Goal: Navigation & Orientation: Go to known website

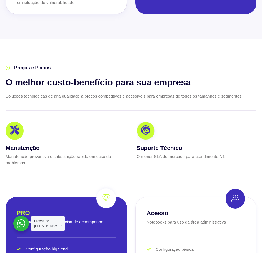
scroll to position [1444, 0]
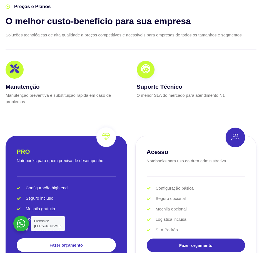
click at [146, 72] on icon at bounding box center [145, 69] width 9 height 9
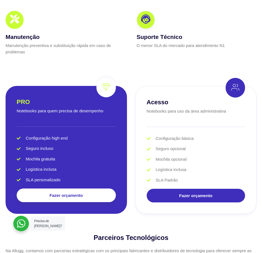
scroll to position [1499, 0]
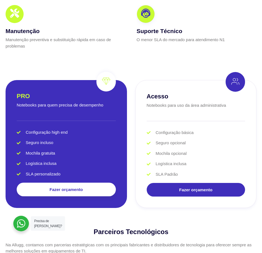
click at [14, 22] on div at bounding box center [15, 14] width 18 height 18
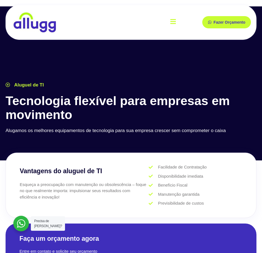
scroll to position [0, 0]
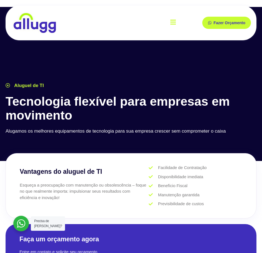
click at [169, 26] on div "A Allugg Compromisso ESG Aluguel de Notebook Aluguel de Desktop Aluguel de Tabl…" at bounding box center [156, 22] width 50 height 15
click at [171, 24] on icon "open-menu" at bounding box center [173, 21] width 6 height 5
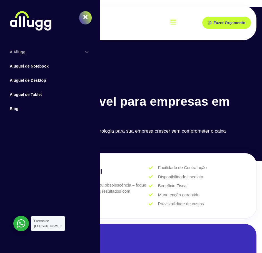
click at [86, 53] on icon at bounding box center [87, 52] width 4 height 4
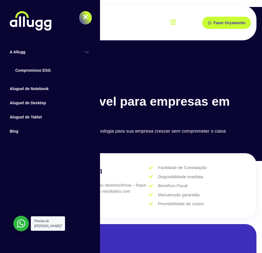
click at [86, 19] on icon "close-menu" at bounding box center [85, 17] width 4 height 6
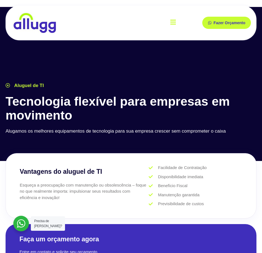
click at [39, 26] on img at bounding box center [34, 22] width 44 height 21
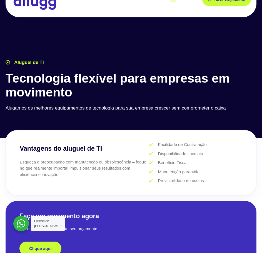
scroll to position [28, 0]
